Goal: Information Seeking & Learning: Learn about a topic

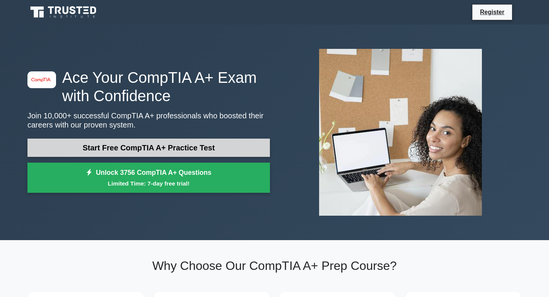
click at [165, 147] on link "Start Free CompTIA A+ Practice Test" at bounding box center [148, 147] width 243 height 18
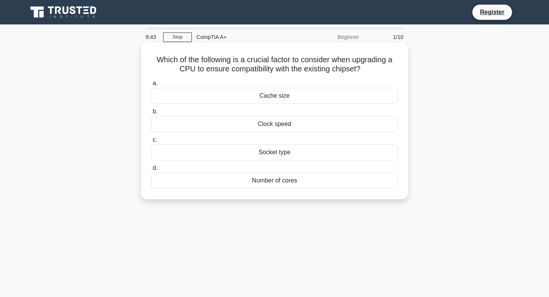
click at [204, 150] on div "Socket type" at bounding box center [274, 152] width 247 height 16
click at [151, 142] on input "c. Socket type" at bounding box center [151, 139] width 0 height 5
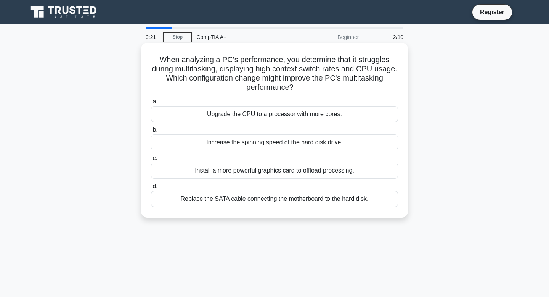
click at [233, 116] on div "Upgrade the CPU to a processor with more cores." at bounding box center [274, 114] width 247 height 16
click at [151, 104] on input "a. Upgrade the CPU to a processor with more cores." at bounding box center [151, 101] width 0 height 5
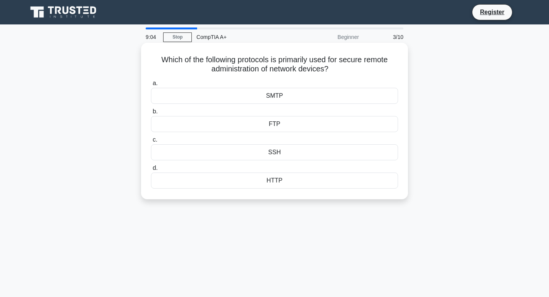
click at [242, 149] on div "SSH" at bounding box center [274, 152] width 247 height 16
click at [151, 142] on input "c. SSH" at bounding box center [151, 139] width 0 height 5
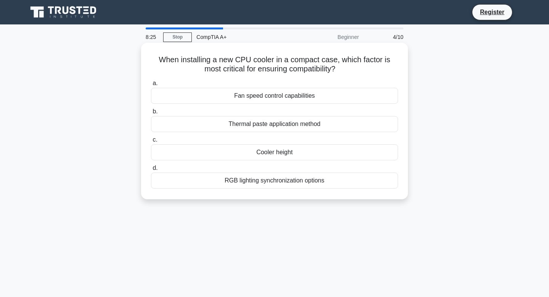
click at [282, 95] on div "Fan speed control capabilities" at bounding box center [274, 96] width 247 height 16
click at [151, 86] on input "a. Fan speed control capabilities" at bounding box center [151, 83] width 0 height 5
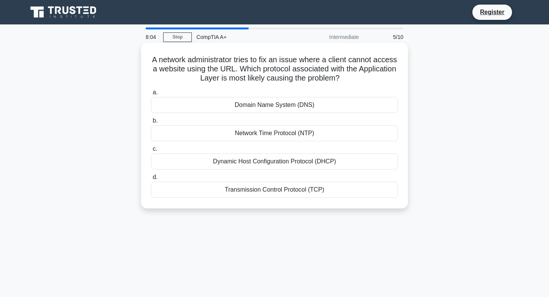
click at [289, 193] on div "Transmission Control Protocol (TCP)" at bounding box center [274, 190] width 247 height 16
click at [151, 180] on input "d. Transmission Control Protocol (TCP)" at bounding box center [151, 177] width 0 height 5
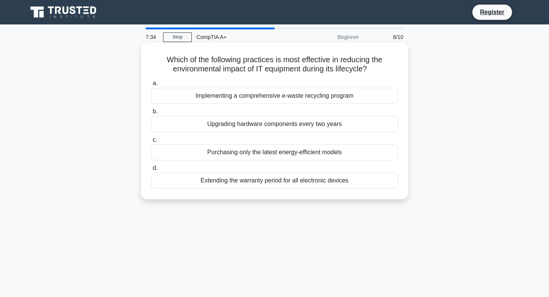
click at [315, 96] on div "Implementing a comprehensive e-waste recycling program" at bounding box center [274, 96] width 247 height 16
click at [151, 86] on input "a. Implementing a comprehensive e-waste recycling program" at bounding box center [151, 83] width 0 height 5
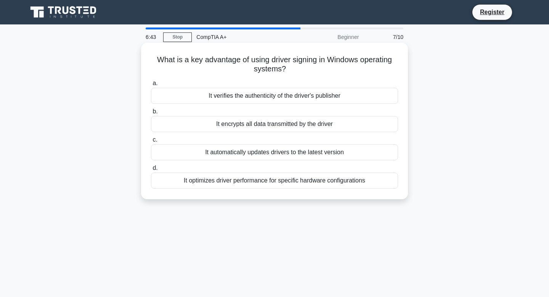
click at [356, 96] on div "It verifies the authenticity of the driver's publisher" at bounding box center [274, 96] width 247 height 16
click at [151, 86] on input "a. It verifies the authenticity of the driver's publisher" at bounding box center [151, 83] width 0 height 5
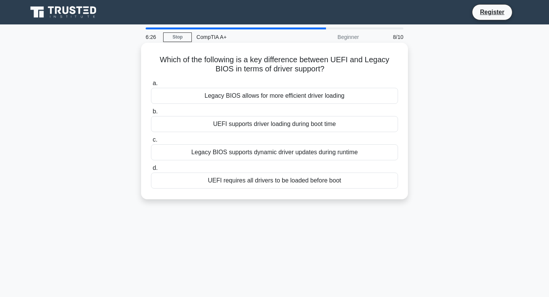
click at [333, 154] on div "Legacy BIOS supports dynamic driver updates during runtime" at bounding box center [274, 152] width 247 height 16
click at [151, 142] on input "c. Legacy BIOS supports dynamic driver updates during runtime" at bounding box center [151, 139] width 0 height 5
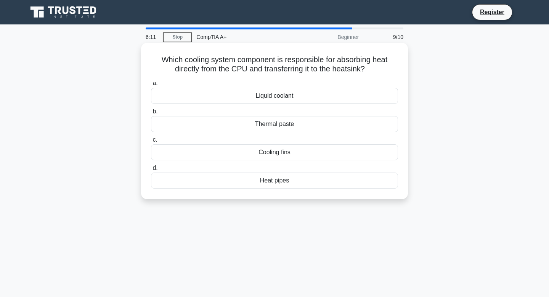
click at [304, 96] on div "Liquid coolant" at bounding box center [274, 96] width 247 height 16
click at [151, 86] on input "a. Liquid coolant" at bounding box center [151, 83] width 0 height 5
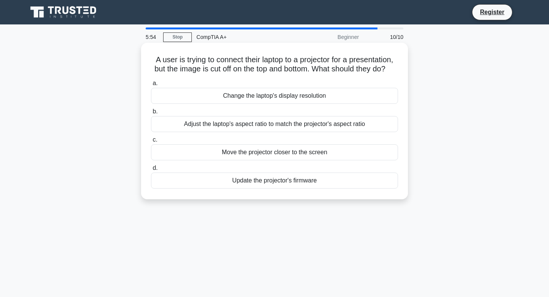
click at [295, 124] on div "Adjust the laptop's aspect ratio to match the projector's aspect ratio" at bounding box center [274, 124] width 247 height 16
click at [151, 114] on input "b. Adjust the laptop's aspect ratio to match the projector's aspect ratio" at bounding box center [151, 111] width 0 height 5
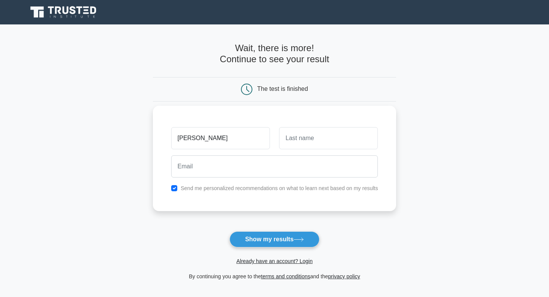
type input "seham"
click at [350, 141] on input "text" at bounding box center [328, 138] width 99 height 22
type input "ali"
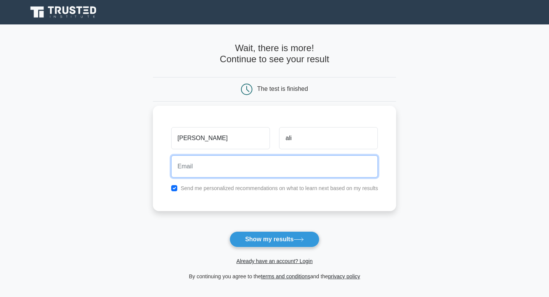
click at [341, 174] on input "email" at bounding box center [274, 166] width 207 height 22
type input "sehamarbabali@gmail.com"
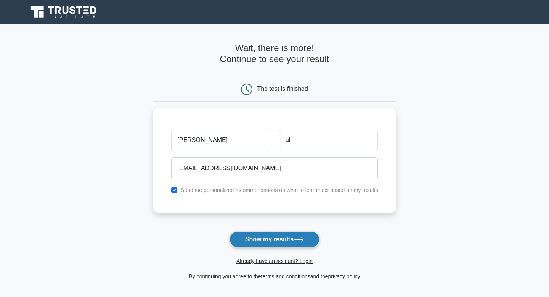
click at [279, 240] on button "Show my results" at bounding box center [275, 239] width 90 height 16
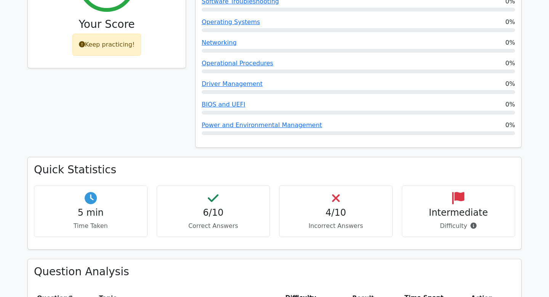
scroll to position [357, 0]
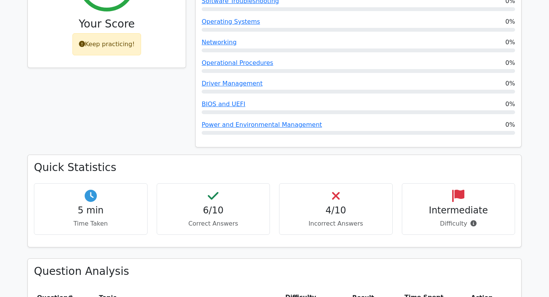
click at [350, 183] on div "4/10 Incorrect Answers" at bounding box center [336, 208] width 114 height 51
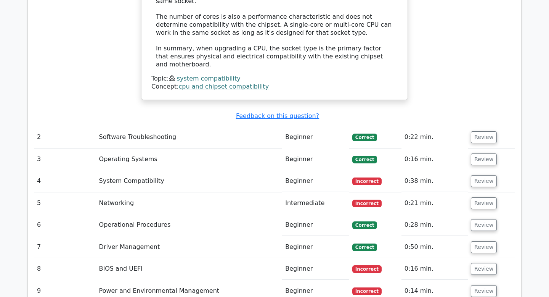
scroll to position [984, 0]
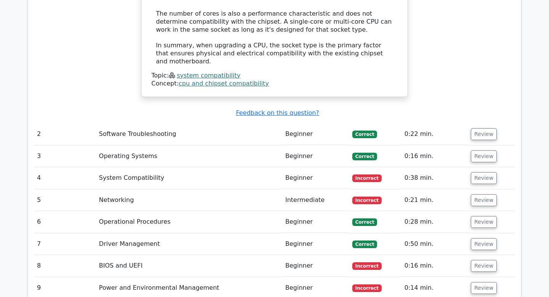
click at [138, 167] on td "System Compatibility" at bounding box center [189, 178] width 187 height 22
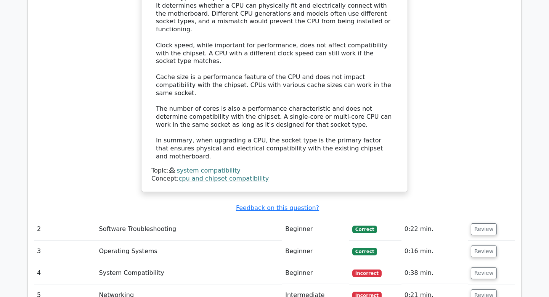
scroll to position [907, 0]
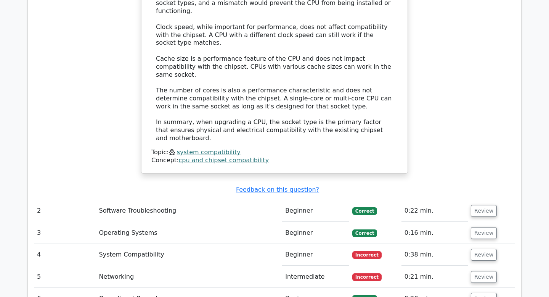
click at [43, 200] on td "2" at bounding box center [65, 211] width 62 height 22
click at [138, 200] on td "Software Troubleshooting" at bounding box center [189, 211] width 187 height 22
click at [274, 186] on u "Feedback on this question?" at bounding box center [277, 189] width 83 height 7
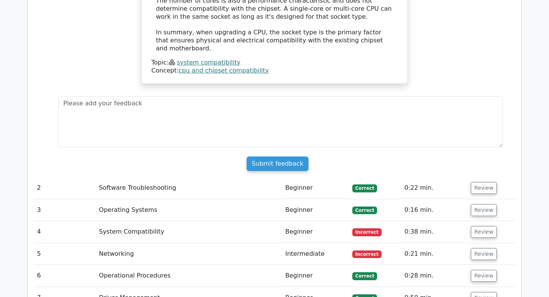
scroll to position [998, 0]
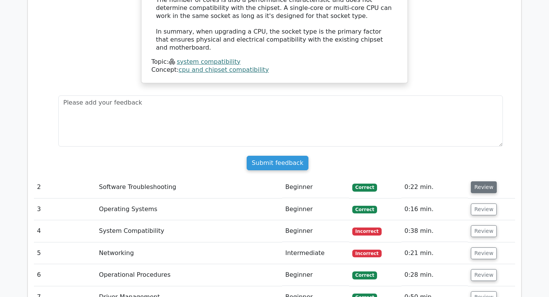
click at [477, 181] on button "Review" at bounding box center [484, 187] width 26 height 12
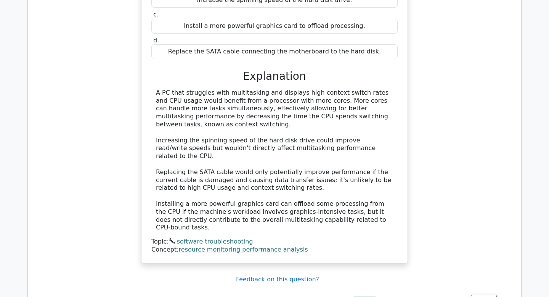
scroll to position [1387, 0]
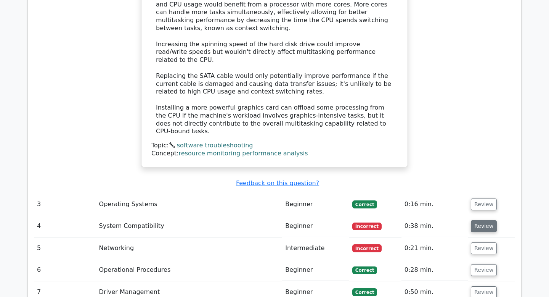
click at [475, 220] on button "Review" at bounding box center [484, 226] width 26 height 12
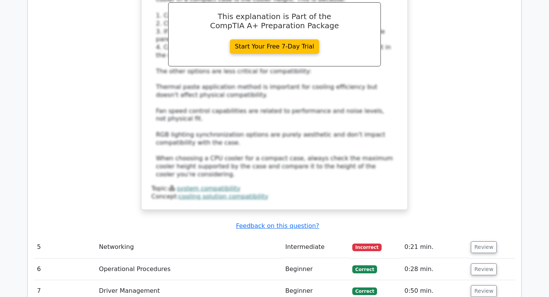
scroll to position [1801, 0]
click at [481, 241] on button "Review" at bounding box center [484, 247] width 26 height 12
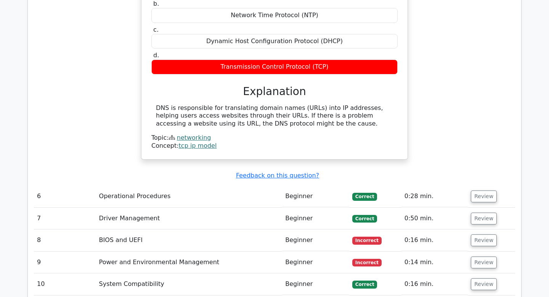
scroll to position [2139, 0]
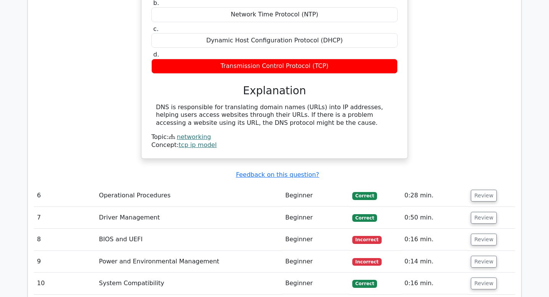
click at [481, 228] on td "Review" at bounding box center [491, 239] width 47 height 22
click at [479, 233] on button "Review" at bounding box center [484, 239] width 26 height 12
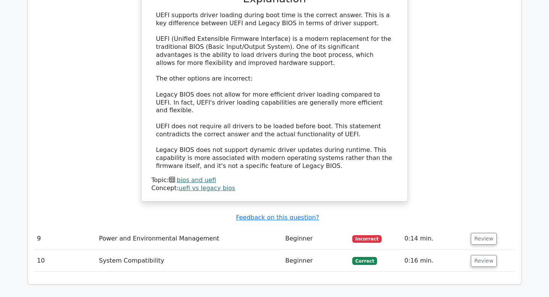
scroll to position [2545, 0]
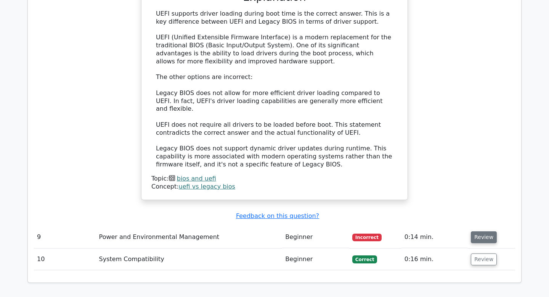
click at [481, 231] on button "Review" at bounding box center [484, 237] width 26 height 12
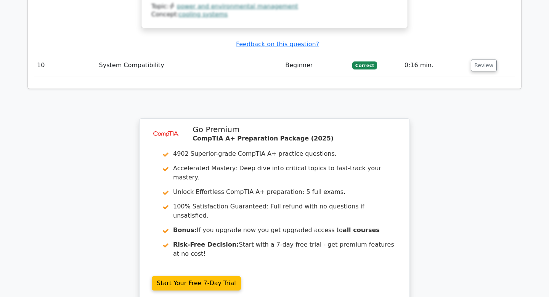
scroll to position [3138, 0]
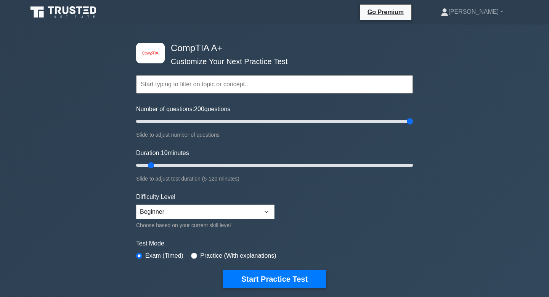
drag, startPoint x: 145, startPoint y: 122, endPoint x: 437, endPoint y: 130, distance: 291.9
type input "200"
click at [413, 126] on input "Number of questions: 200 questions" at bounding box center [274, 121] width 277 height 9
drag, startPoint x: 151, startPoint y: 165, endPoint x: 441, endPoint y: 166, distance: 290.3
type input "120"
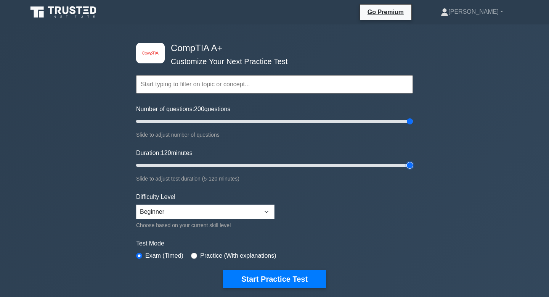
click at [413, 166] on input "Duration: 120 minutes" at bounding box center [274, 165] width 277 height 9
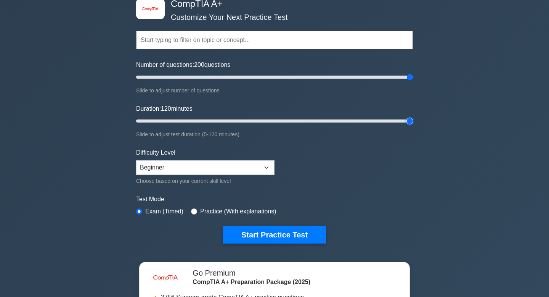
scroll to position [62, 0]
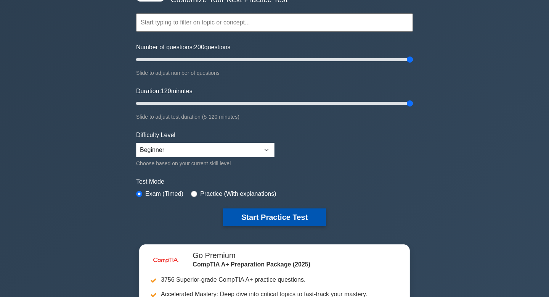
click at [309, 217] on button "Start Practice Test" at bounding box center [274, 217] width 103 height 18
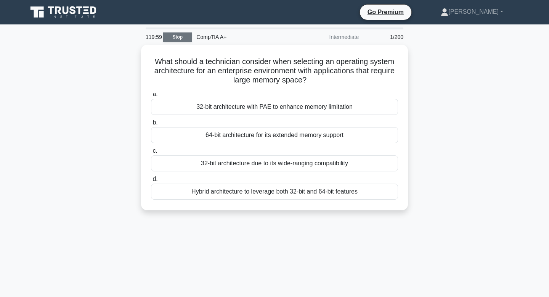
click at [177, 40] on link "Stop" at bounding box center [177, 37] width 29 height 10
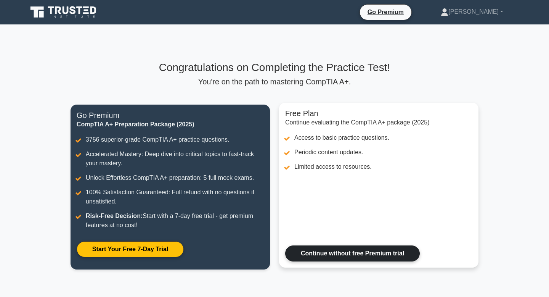
click at [384, 248] on link "Continue without free Premium trial" at bounding box center [352, 253] width 135 height 16
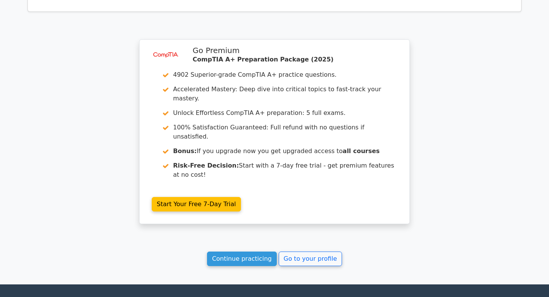
scroll to position [1307, 0]
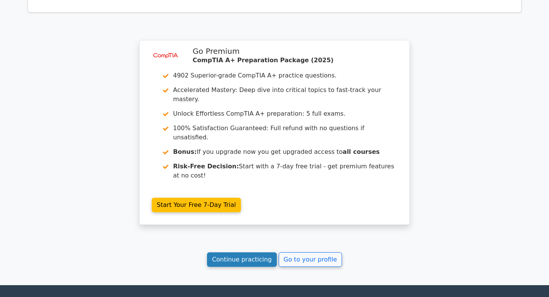
click at [247, 252] on link "Continue practicing" at bounding box center [242, 259] width 70 height 14
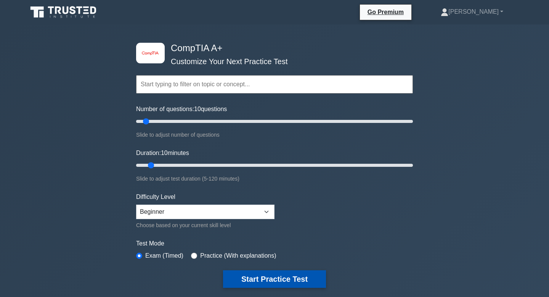
click at [270, 279] on button "Start Practice Test" at bounding box center [274, 279] width 103 height 18
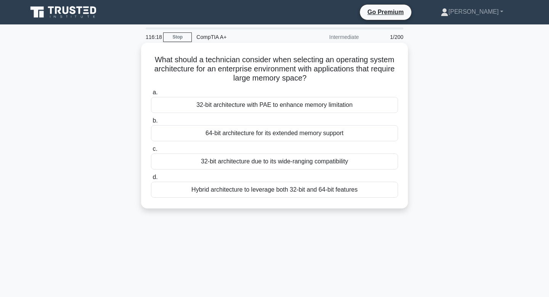
click at [282, 193] on div "Hybrid architecture to leverage both 32-bit and 64-bit features" at bounding box center [274, 190] width 247 height 16
click at [151, 180] on input "d. Hybrid architecture to leverage both 32-bit and 64-bit features" at bounding box center [151, 177] width 0 height 5
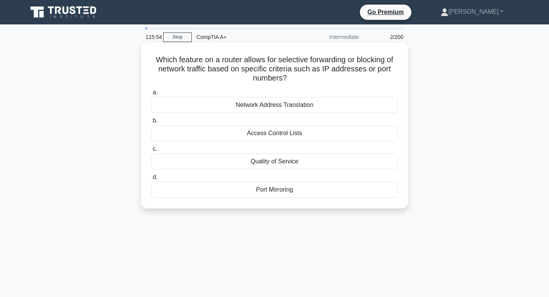
click at [287, 131] on div "Access Control Lists" at bounding box center [274, 133] width 247 height 16
click at [151, 123] on input "b. Access Control Lists" at bounding box center [151, 120] width 0 height 5
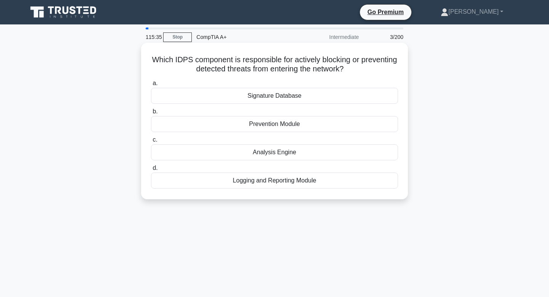
click at [278, 93] on div "Signature Database" at bounding box center [274, 96] width 247 height 16
click at [151, 86] on input "a. Signature Database" at bounding box center [151, 83] width 0 height 5
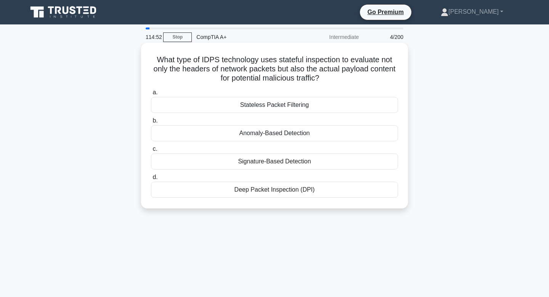
click at [276, 190] on div "Deep Packet Inspection (DPI)" at bounding box center [274, 190] width 247 height 16
click at [151, 180] on input "d. Deep Packet Inspection (DPI)" at bounding box center [151, 177] width 0 height 5
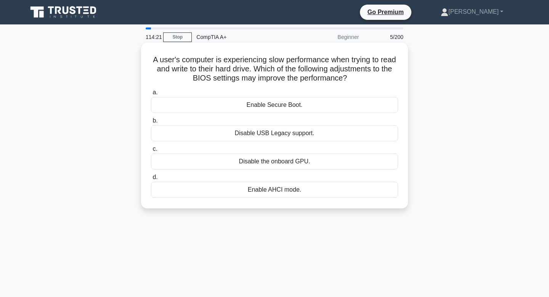
click at [274, 163] on div "Disable the onboard GPU." at bounding box center [274, 161] width 247 height 16
click at [151, 151] on input "c. Disable the onboard GPU." at bounding box center [151, 148] width 0 height 5
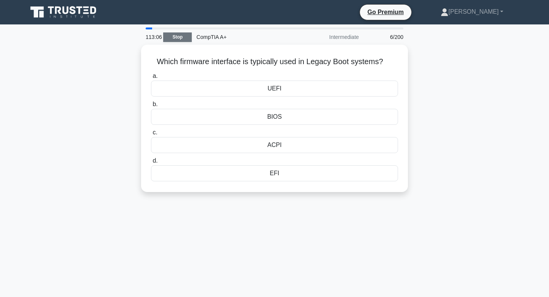
click at [172, 37] on link "Stop" at bounding box center [177, 37] width 29 height 10
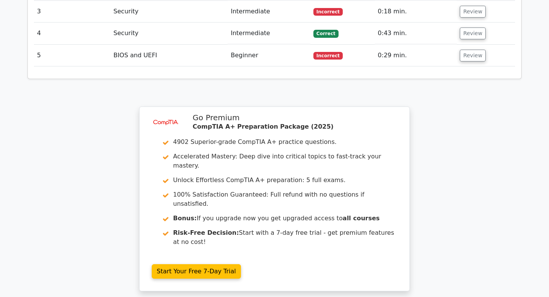
scroll to position [1120, 0]
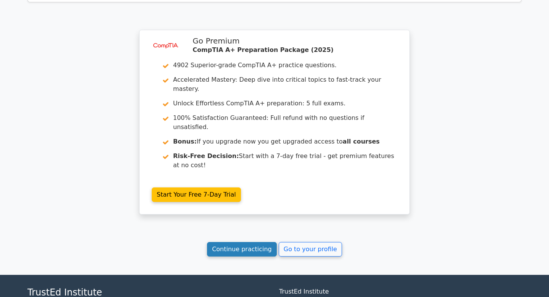
click at [262, 242] on link "Continue practicing" at bounding box center [242, 249] width 70 height 14
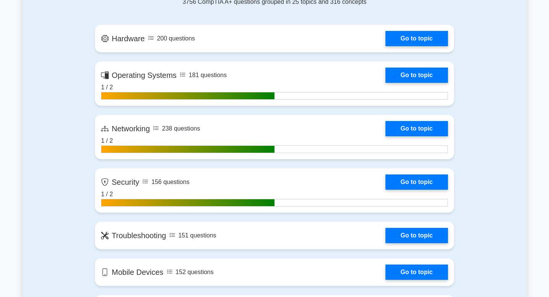
scroll to position [518, 0]
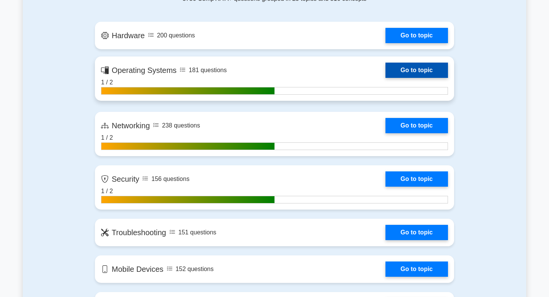
click at [404, 72] on link "Go to topic" at bounding box center [417, 70] width 63 height 15
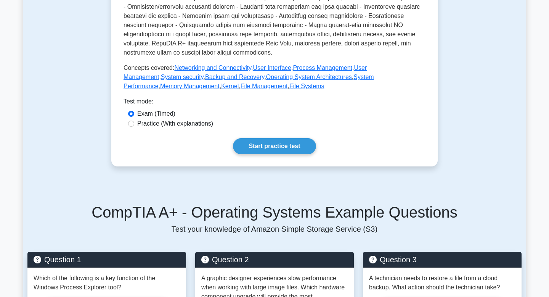
scroll to position [309, 0]
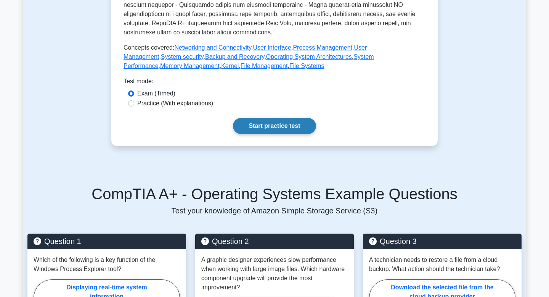
click at [270, 131] on link "Start practice test" at bounding box center [274, 126] width 83 height 16
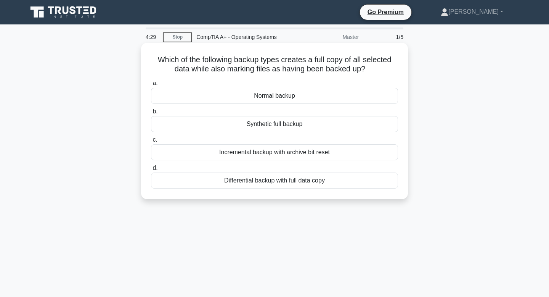
click at [270, 149] on div "Incremental backup with archive bit reset" at bounding box center [274, 152] width 247 height 16
click at [151, 142] on input "c. Incremental backup with archive bit reset" at bounding box center [151, 139] width 0 height 5
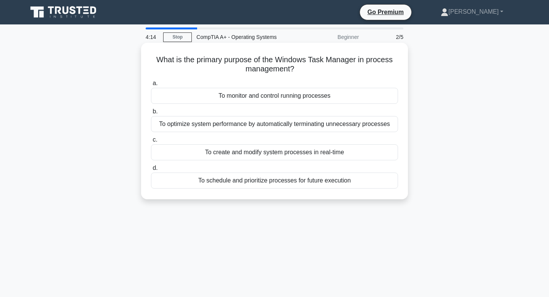
click at [257, 93] on div "To monitor and control running processes" at bounding box center [274, 96] width 247 height 16
click at [151, 86] on input "a. To monitor and control running processes" at bounding box center [151, 83] width 0 height 5
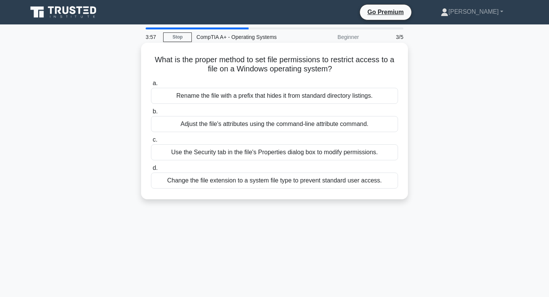
click at [234, 151] on div "Use the Security tab in the file's Properties dialog box to modify permissions." at bounding box center [274, 152] width 247 height 16
click at [151, 142] on input "c. Use the Security tab in the file's Properties dialog box to modify permissio…" at bounding box center [151, 139] width 0 height 5
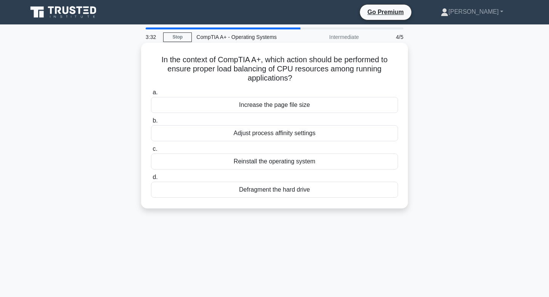
click at [230, 189] on div "Defragment the hard drive" at bounding box center [274, 190] width 247 height 16
click at [151, 180] on input "d. Defragment the hard drive" at bounding box center [151, 177] width 0 height 5
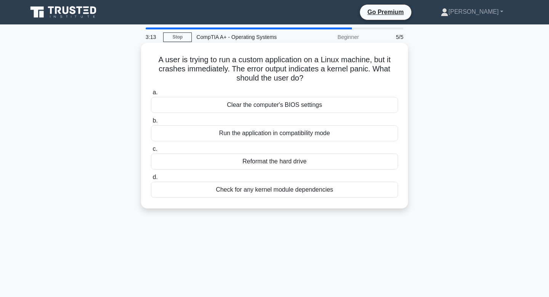
click at [241, 132] on div "Run the application in compatibility mode" at bounding box center [274, 133] width 247 height 16
click at [151, 123] on input "b. Run the application in compatibility mode" at bounding box center [151, 120] width 0 height 5
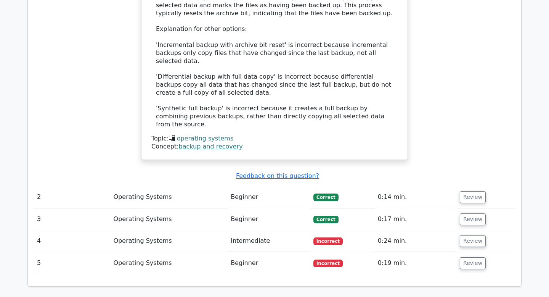
scroll to position [805, 0]
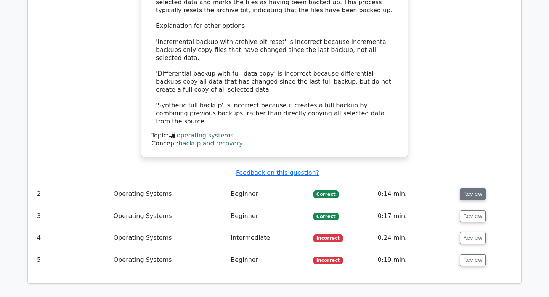
click at [479, 188] on button "Review" at bounding box center [473, 194] width 26 height 12
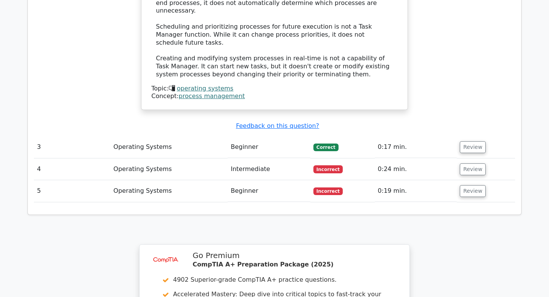
scroll to position [1308, 0]
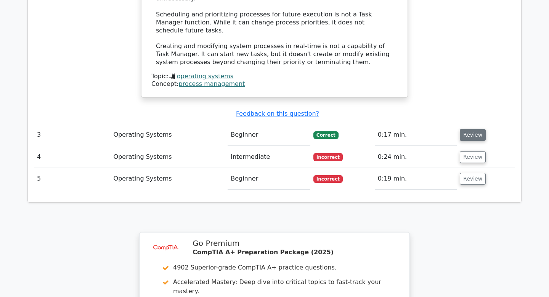
click at [465, 129] on button "Review" at bounding box center [473, 135] width 26 height 12
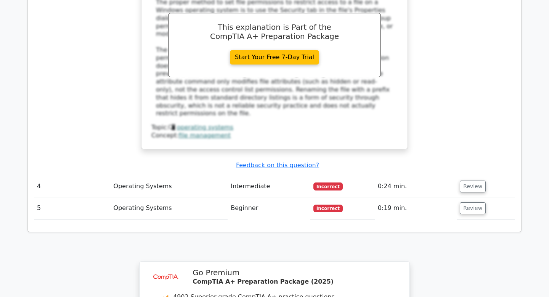
scroll to position [1629, 0]
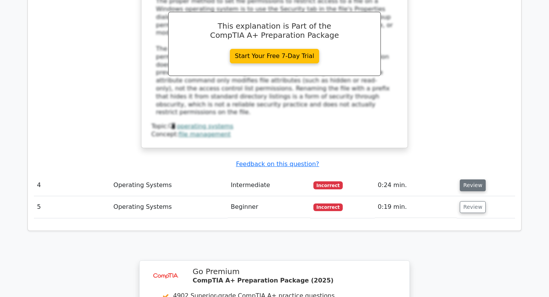
click at [473, 179] on button "Review" at bounding box center [473, 185] width 26 height 12
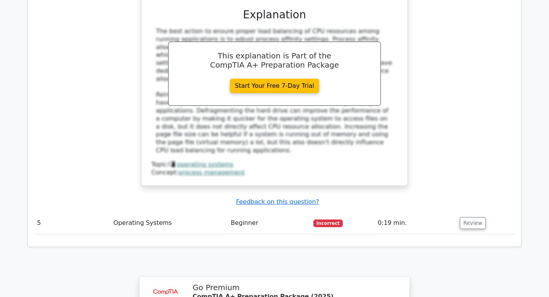
scroll to position [1974, 0]
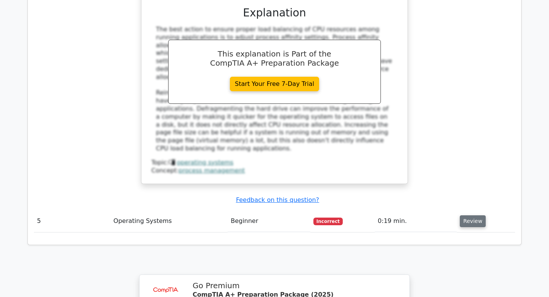
click at [466, 215] on button "Review" at bounding box center [473, 221] width 26 height 12
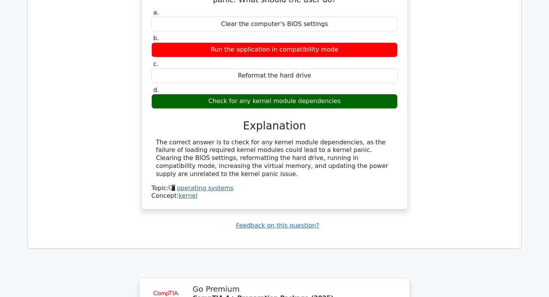
scroll to position [2425, 0]
